Goal: Task Accomplishment & Management: Use online tool/utility

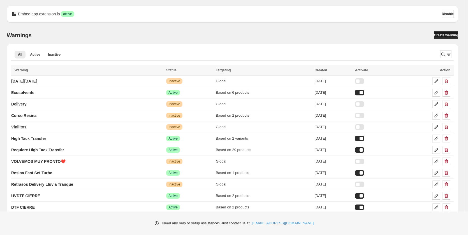
click at [444, 33] on link "Create warning" at bounding box center [446, 35] width 24 height 8
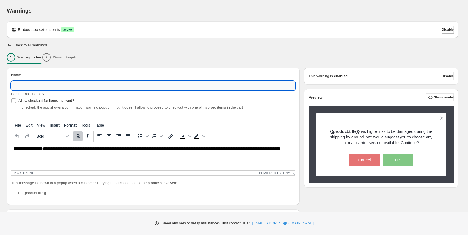
click at [80, 85] on input "Name" at bounding box center [153, 85] width 284 height 9
type input "***"
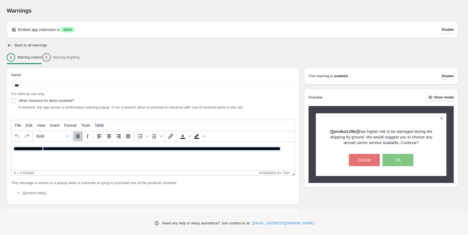
drag, startPoint x: 37, startPoint y: 153, endPoint x: 2, endPoint y: 135, distance: 39.7
click at [11, 142] on html "**********" at bounding box center [152, 151] width 283 height 19
paste body "Rich Text Area. Press ALT-0 for help."
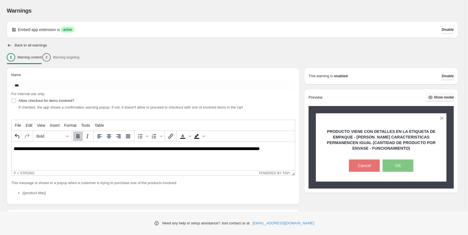
click at [438, 98] on span "Show modal" at bounding box center [444, 97] width 20 height 4
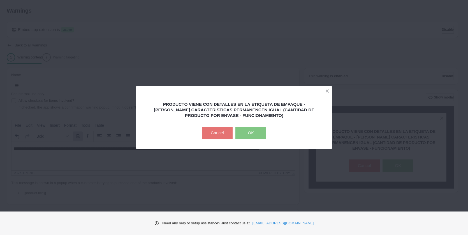
click at [206, 132] on button "Cancel" at bounding box center [217, 133] width 31 height 12
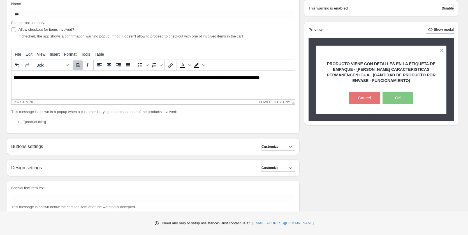
scroll to position [87, 0]
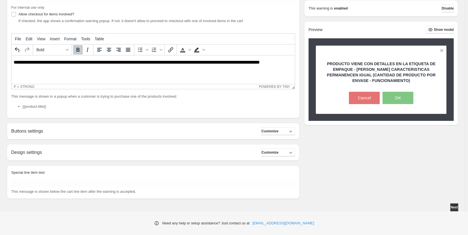
click at [110, 132] on div "Buttons settings Customize" at bounding box center [153, 131] width 284 height 8
click at [278, 131] on span "Customize" at bounding box center [269, 131] width 17 height 4
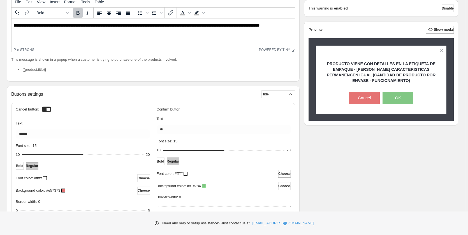
scroll to position [171, 0]
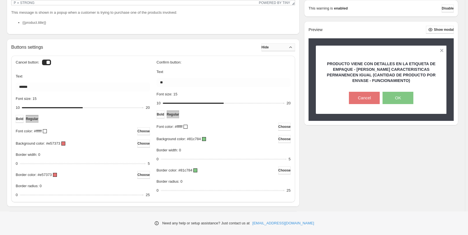
click at [292, 49] on icon "button" at bounding box center [291, 48] width 6 height 6
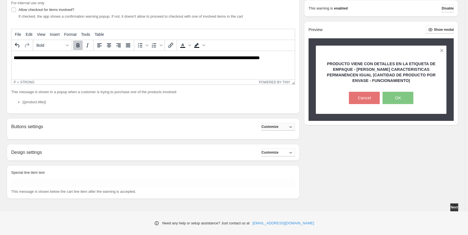
scroll to position [87, 0]
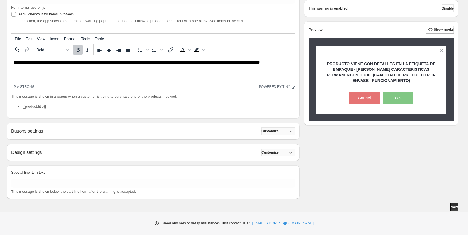
click at [285, 151] on button "Customize" at bounding box center [278, 153] width 34 height 8
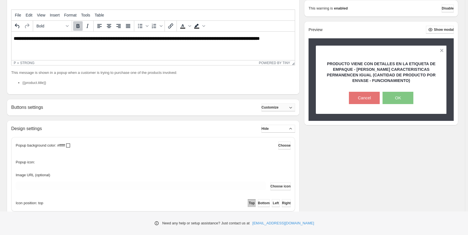
scroll to position [82, 0]
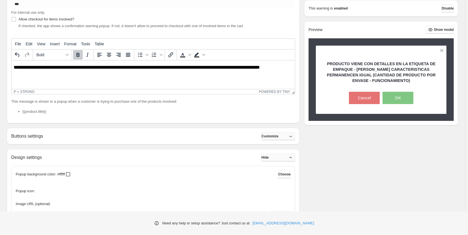
click at [283, 157] on button "Hide" at bounding box center [278, 158] width 34 height 8
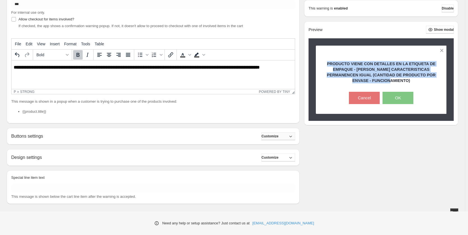
drag, startPoint x: 334, startPoint y: 63, endPoint x: 408, endPoint y: 83, distance: 76.8
click at [408, 83] on p "PRODUCTO VIENE CON DETALLES EN LA ETIQUETA DE EMPAQUE - [PERSON_NAME] CARACTERI…" at bounding box center [380, 72] width 111 height 22
copy strong "PRODUCTO VIENE CON DETALLES EN LA ETIQUETA DE EMPAQUE - [PERSON_NAME] CARACTERI…"
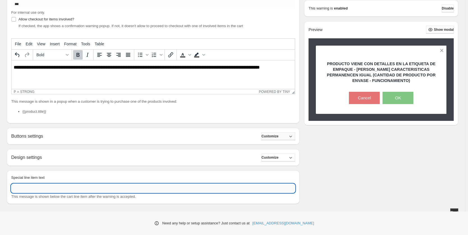
click at [150, 189] on input "Special line item text" at bounding box center [153, 188] width 284 height 9
paste input "**********"
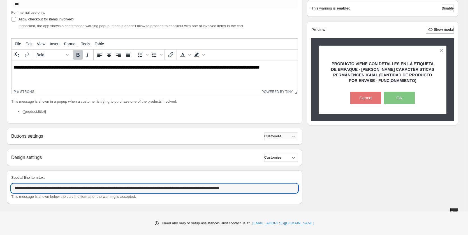
scroll to position [0, 11]
drag, startPoint x: 110, startPoint y: 190, endPoint x: 334, endPoint y: 180, distance: 224.9
click at [334, 180] on div "**********" at bounding box center [232, 95] width 451 height 218
type input "**********"
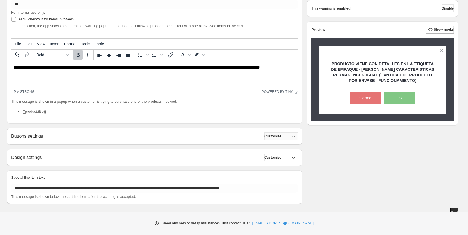
click at [334, 180] on div "**********" at bounding box center [232, 95] width 451 height 218
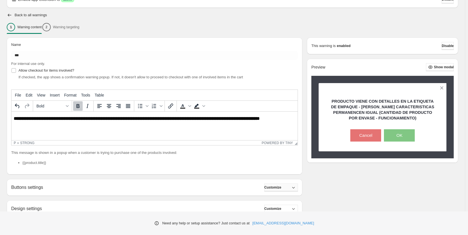
scroll to position [0, 0]
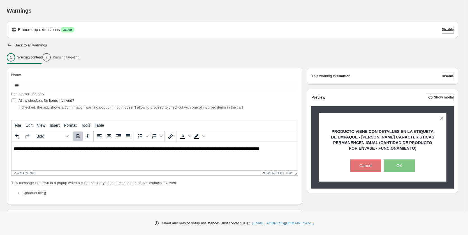
click at [303, 104] on div "**********" at bounding box center [232, 177] width 451 height 218
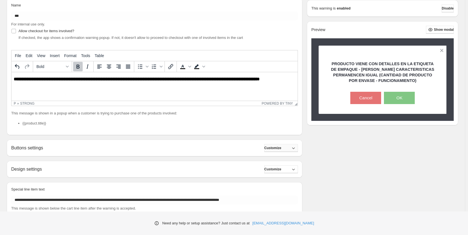
scroll to position [87, 0]
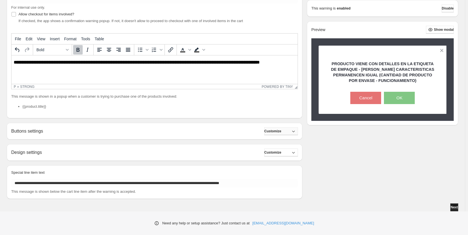
click at [453, 206] on span "Next" at bounding box center [453, 207] width 7 height 4
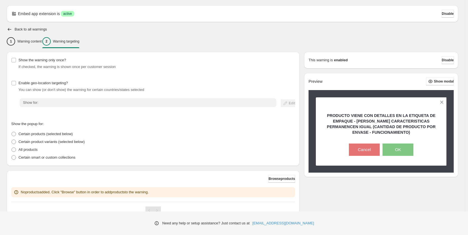
scroll to position [41, 0]
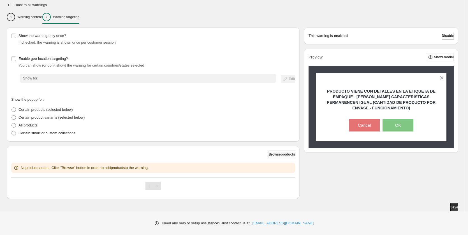
click at [273, 154] on span "Browse products" at bounding box center [281, 154] width 27 height 4
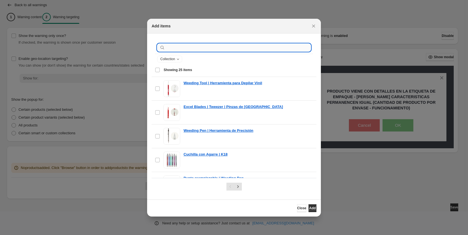
click at [178, 48] on input ":r2m:" at bounding box center [238, 48] width 145 height 8
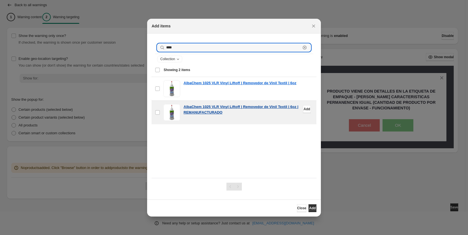
type input "****"
click at [189, 108] on p "AlbaChem 1025 VLR Vinyl Liftoff | Removedor de Vinil Textil | 6oz | REMANUFACTU…" at bounding box center [247, 109] width 129 height 11
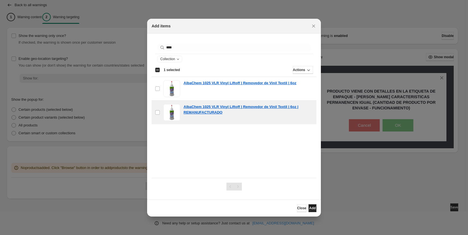
click at [309, 206] on span "Add" at bounding box center [312, 208] width 6 height 4
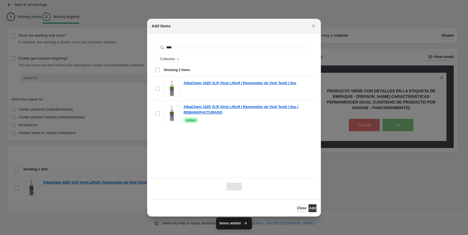
click at [297, 209] on span "Close" at bounding box center [301, 208] width 9 height 4
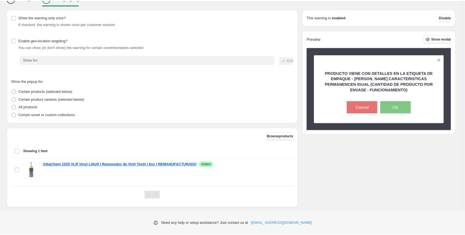
scroll to position [68, 0]
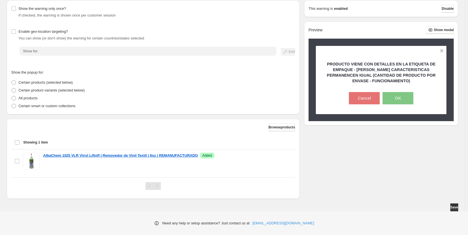
drag, startPoint x: 453, startPoint y: 206, endPoint x: 356, endPoint y: 203, distance: 97.3
click at [452, 206] on span "Save" at bounding box center [454, 207] width 8 height 4
